Goal: Find specific page/section

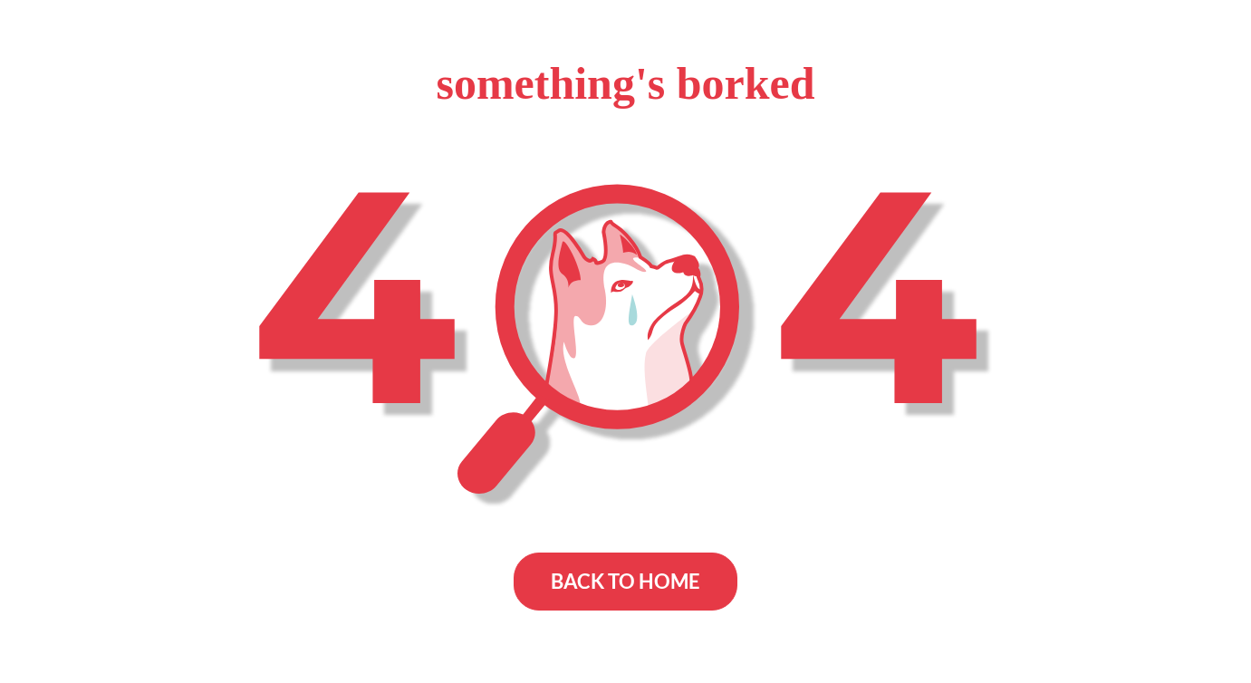
click at [638, 596] on div "BACK TO HOME" at bounding box center [626, 582] width 224 height 58
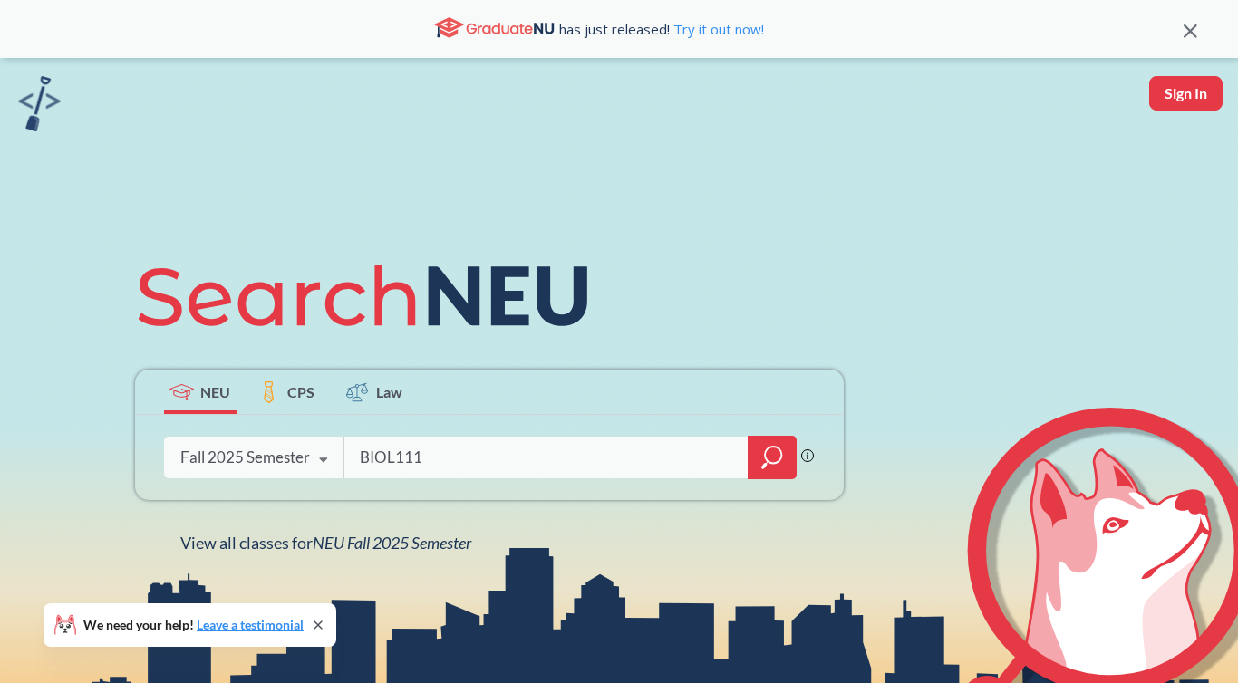
type input "BIOL1111"
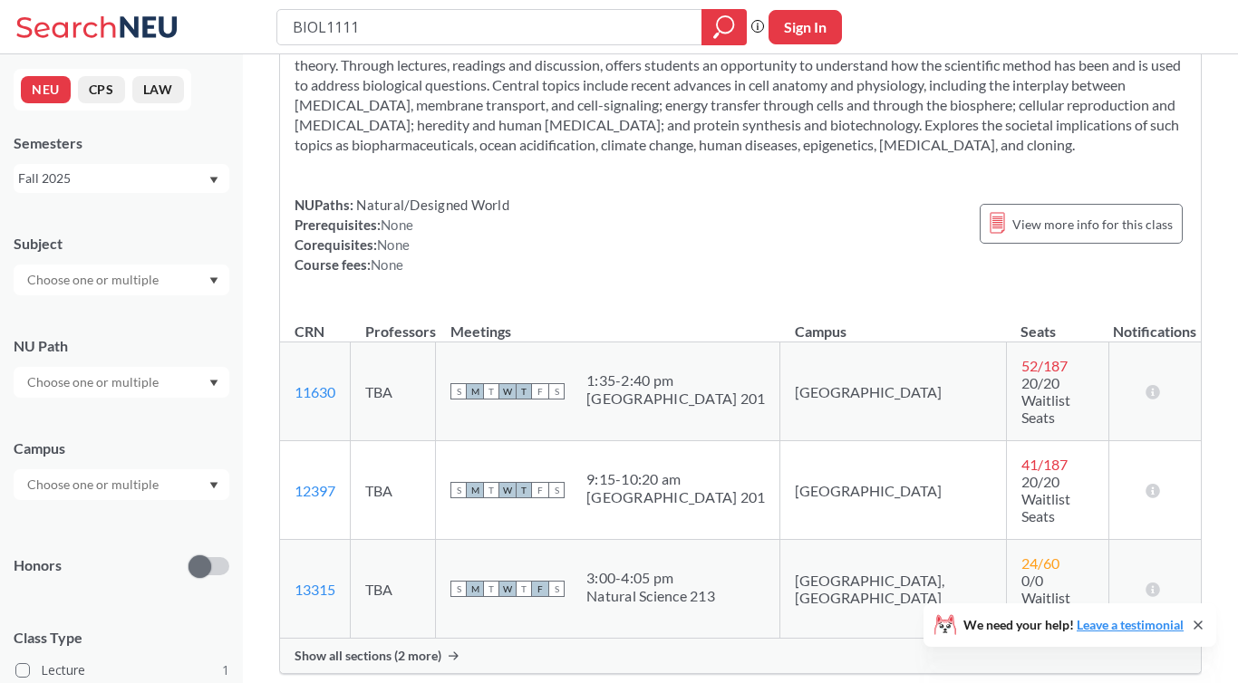
scroll to position [121, 0]
